Goal: Information Seeking & Learning: Understand process/instructions

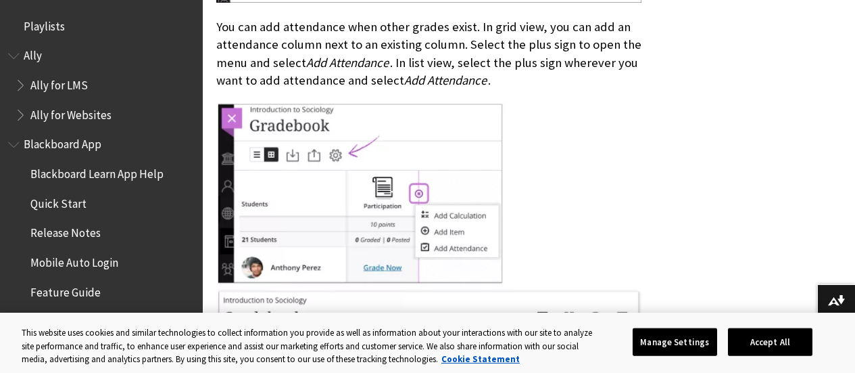
scroll to position [2176, 0]
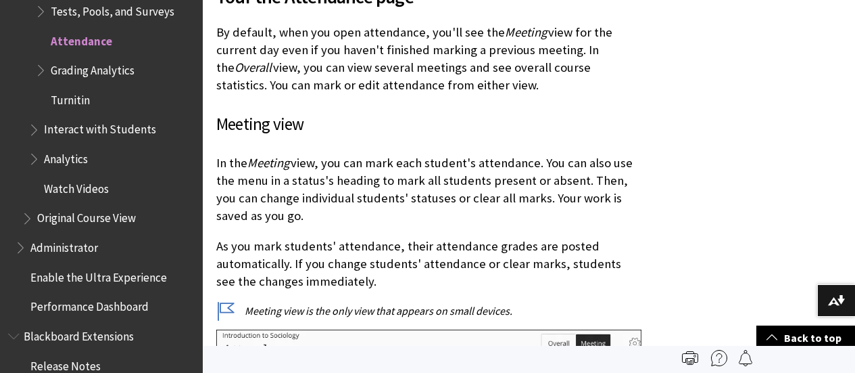
scroll to position [3059, 0]
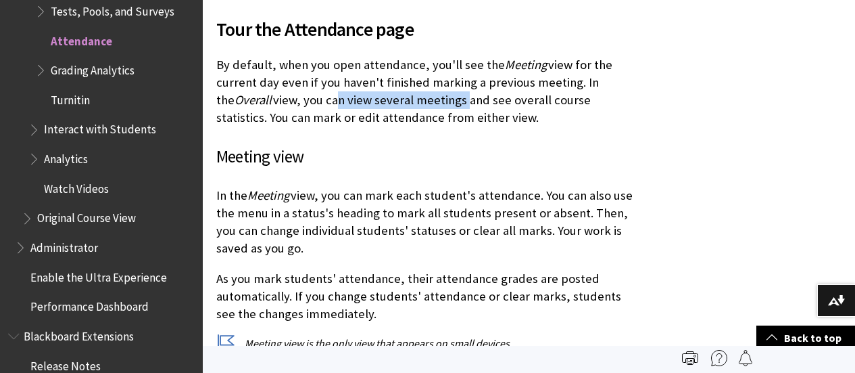
drag, startPoint x: 317, startPoint y: 106, endPoint x: 446, endPoint y: 108, distance: 129.2
click at [446, 108] on p "By default, when you open attendance, you'll see the Meeting view for the curre…" at bounding box center [428, 91] width 425 height 71
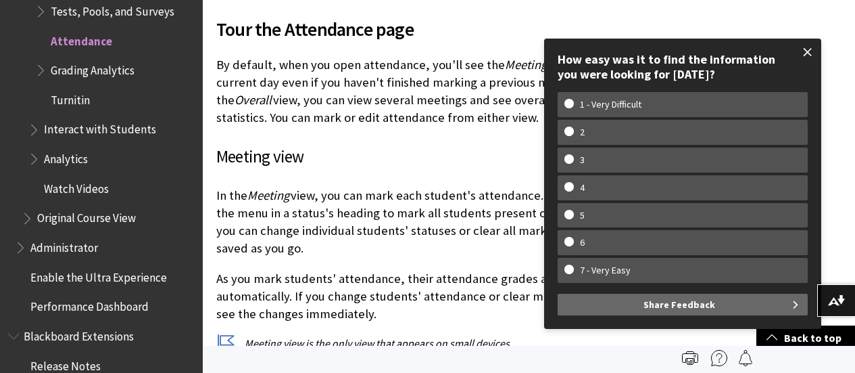
click at [805, 49] on span at bounding box center [808, 52] width 28 height 28
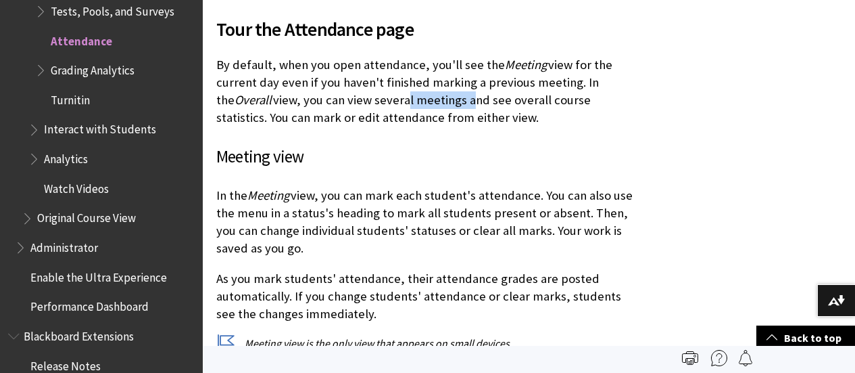
drag, startPoint x: 388, startPoint y: 96, endPoint x: 450, endPoint y: 97, distance: 61.5
click at [450, 97] on p "By default, when you open attendance, you'll see the Meeting view for the curre…" at bounding box center [428, 91] width 425 height 71
drag, startPoint x: 258, startPoint y: 122, endPoint x: 300, endPoint y: 122, distance: 41.2
click at [300, 122] on p "By default, when you open attendance, you'll see the Meeting view for the curre…" at bounding box center [428, 91] width 425 height 71
click at [335, 144] on h3 "Meeting view" at bounding box center [428, 157] width 425 height 26
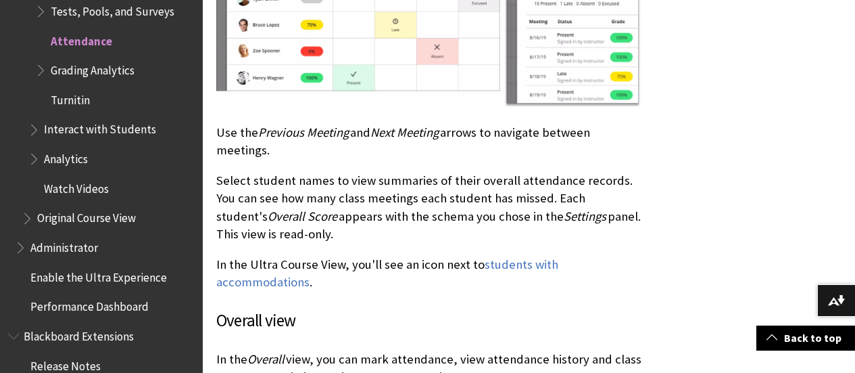
scroll to position [4344, 0]
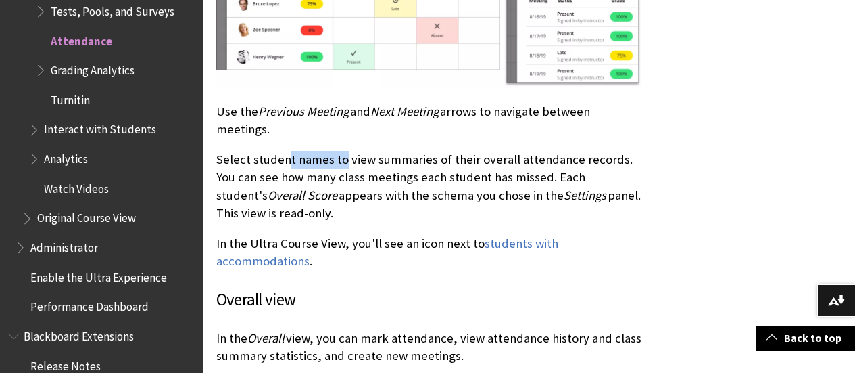
drag, startPoint x: 300, startPoint y: 158, endPoint x: 343, endPoint y: 160, distance: 42.6
click at [343, 160] on p "Select student names to view summaries of their overall attendance records. You…" at bounding box center [428, 186] width 425 height 71
click at [350, 216] on p "Select student names to view summaries of their overall attendance records. You…" at bounding box center [428, 186] width 425 height 71
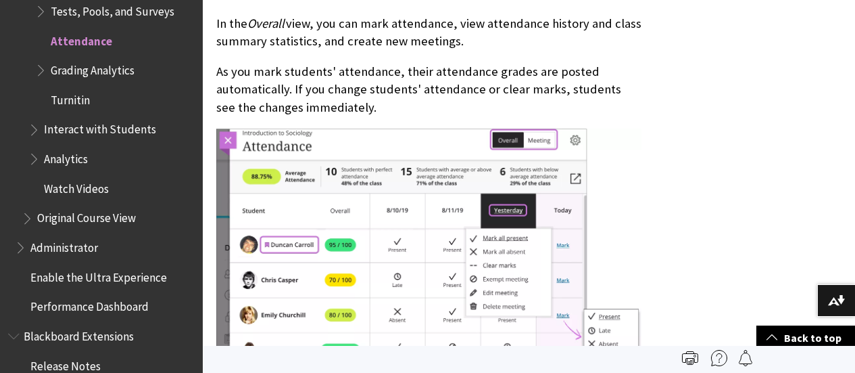
scroll to position [4547, 0]
